Goal: Obtain resource: Obtain resource

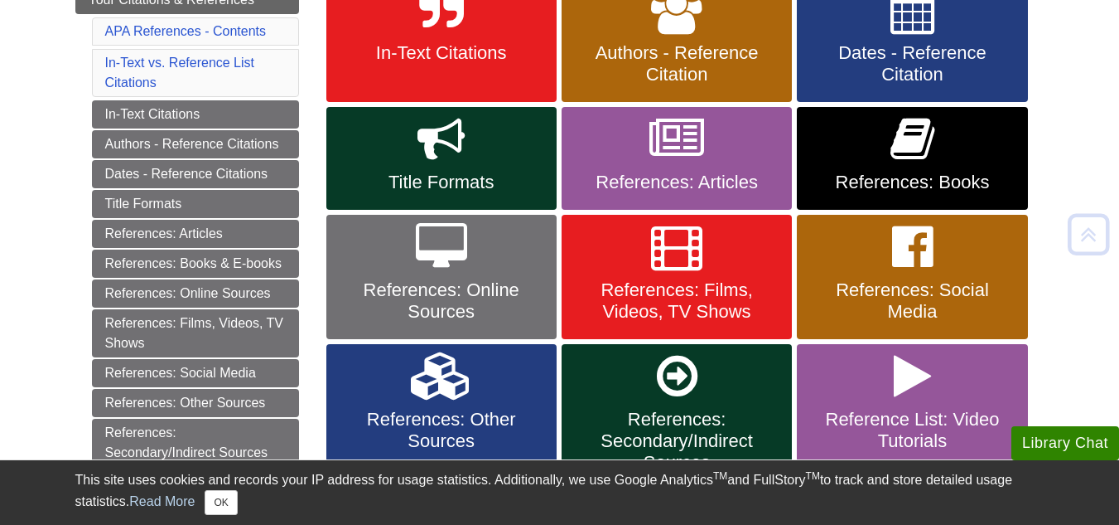
scroll to position [414, 0]
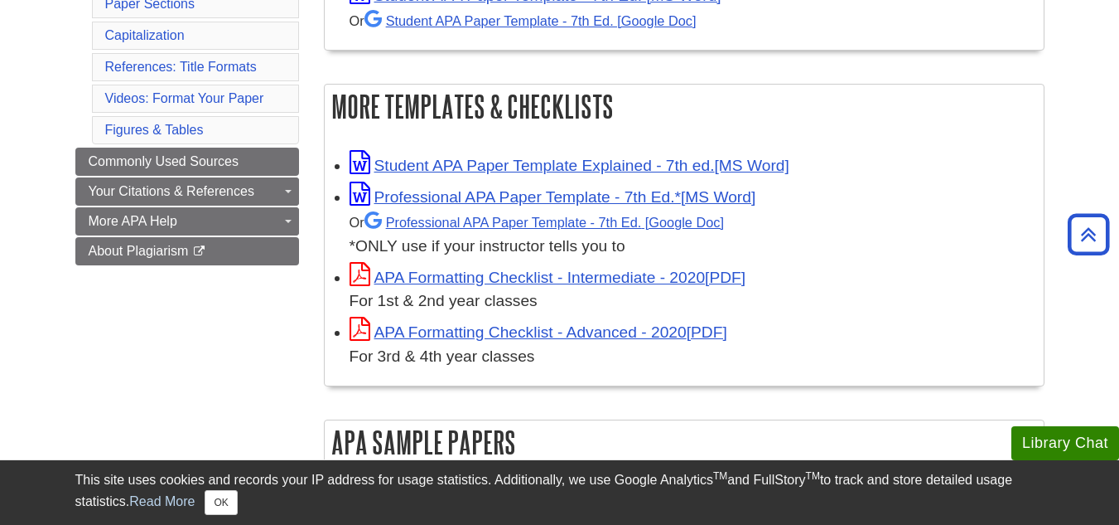
scroll to position [414, 0]
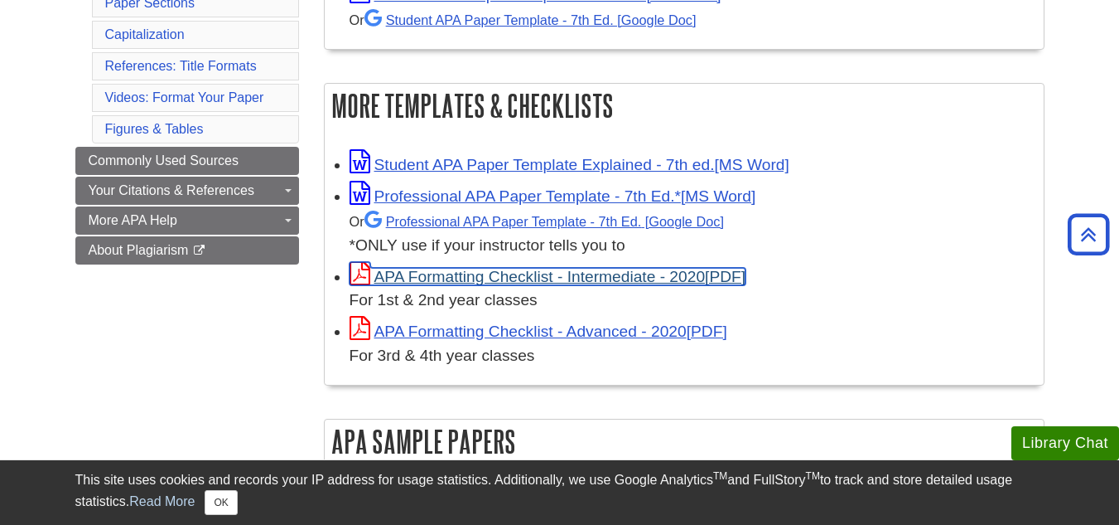
click at [520, 280] on link "APA Formatting Checklist - Intermediate - 2020" at bounding box center [548, 276] width 397 height 17
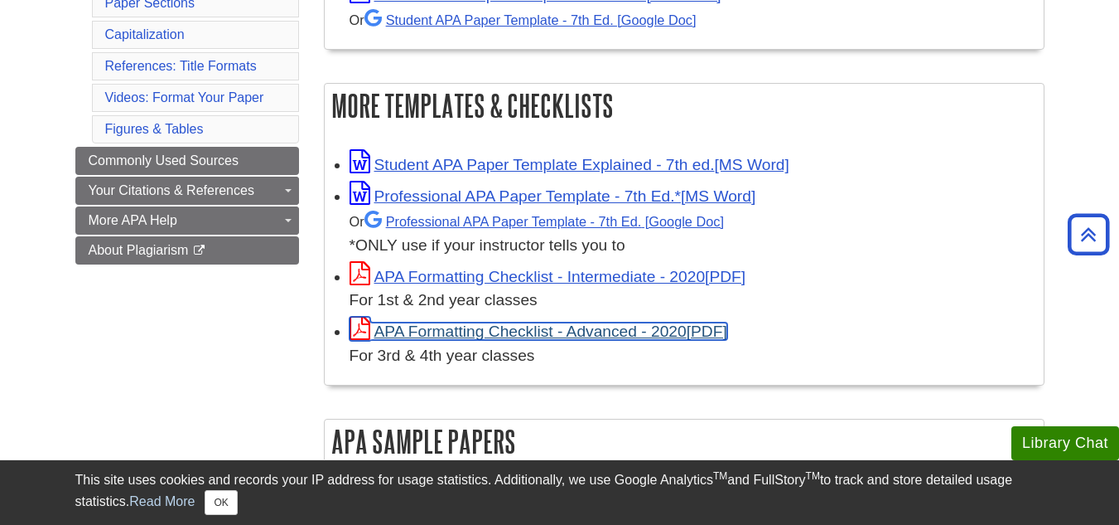
click at [516, 327] on link "APA Formatting Checklist - Advanced - 2020" at bounding box center [539, 330] width 378 height 17
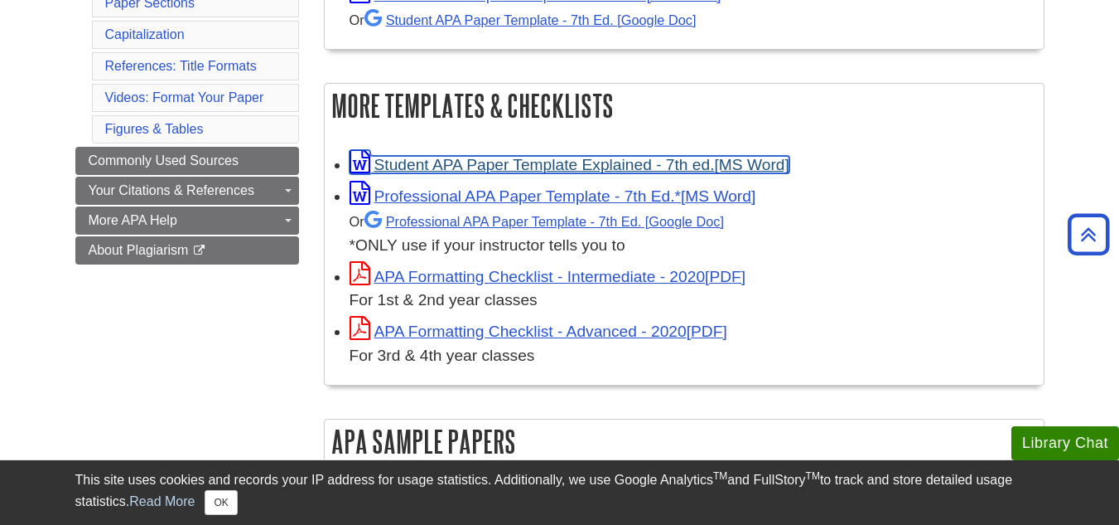
click at [503, 163] on link "Student APA Paper Template Explained - 7th ed." at bounding box center [570, 164] width 440 height 17
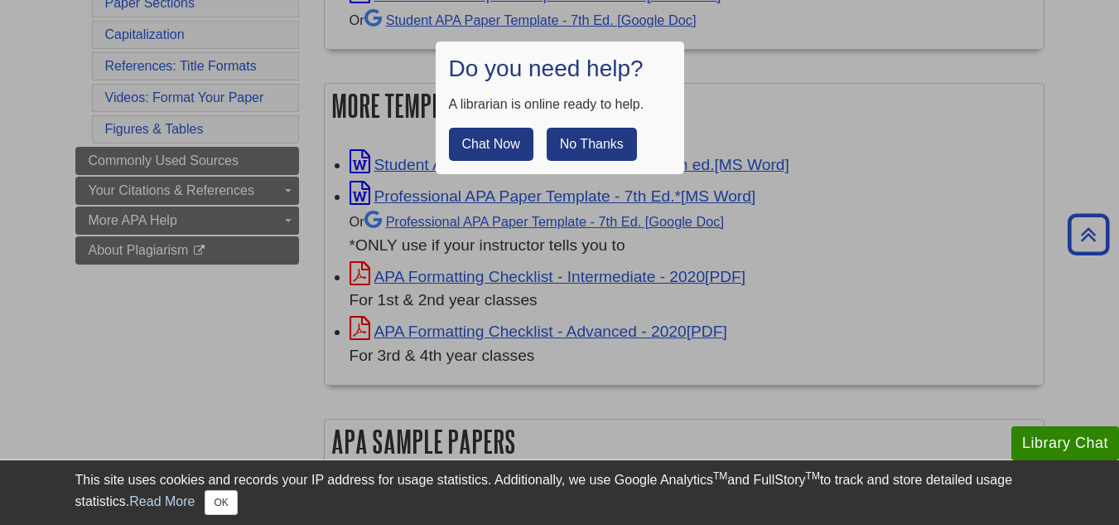
click at [578, 139] on button "No Thanks" at bounding box center [592, 144] width 90 height 33
